Goal: Register for event/course

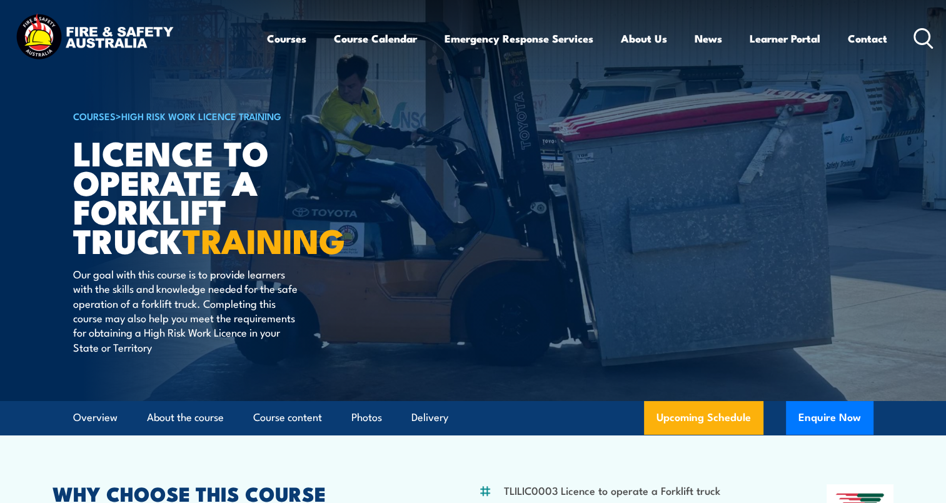
click at [95, 34] on img at bounding box center [95, 38] width 164 height 54
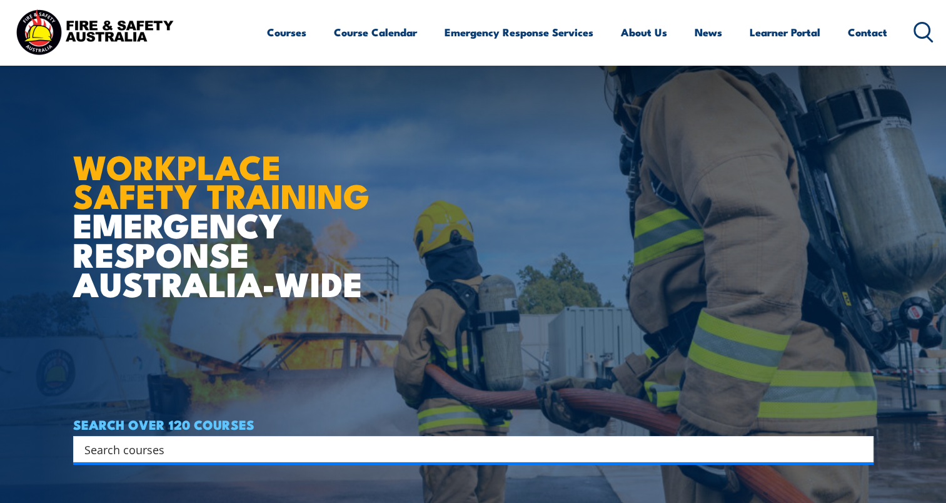
scroll to position [250, 0]
